Goal: Find specific page/section: Find specific page/section

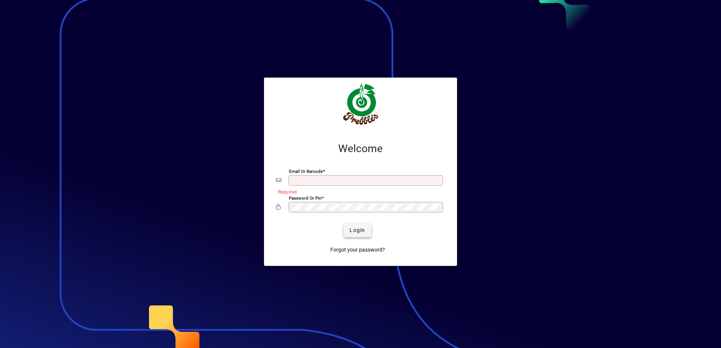
type input "**********"
click at [358, 231] on span "Login" at bounding box center [357, 231] width 15 height 8
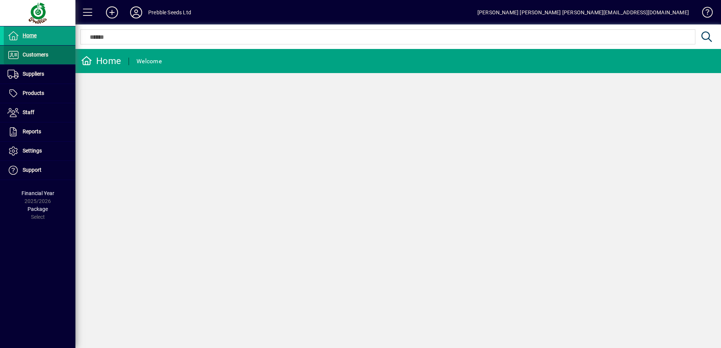
click at [40, 56] on span "Customers" at bounding box center [36, 55] width 26 height 6
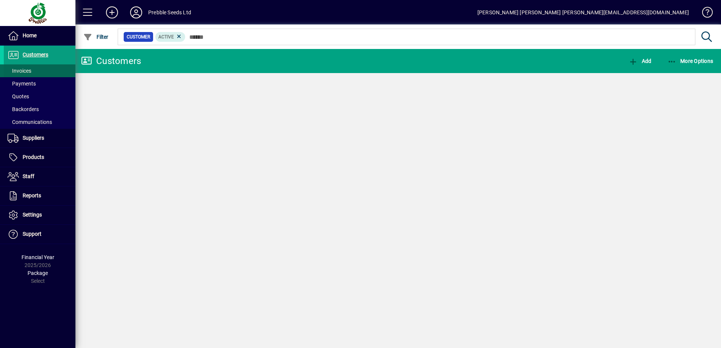
click at [22, 69] on span "Invoices" at bounding box center [20, 71] width 24 height 6
